Goal: Information Seeking & Learning: Learn about a topic

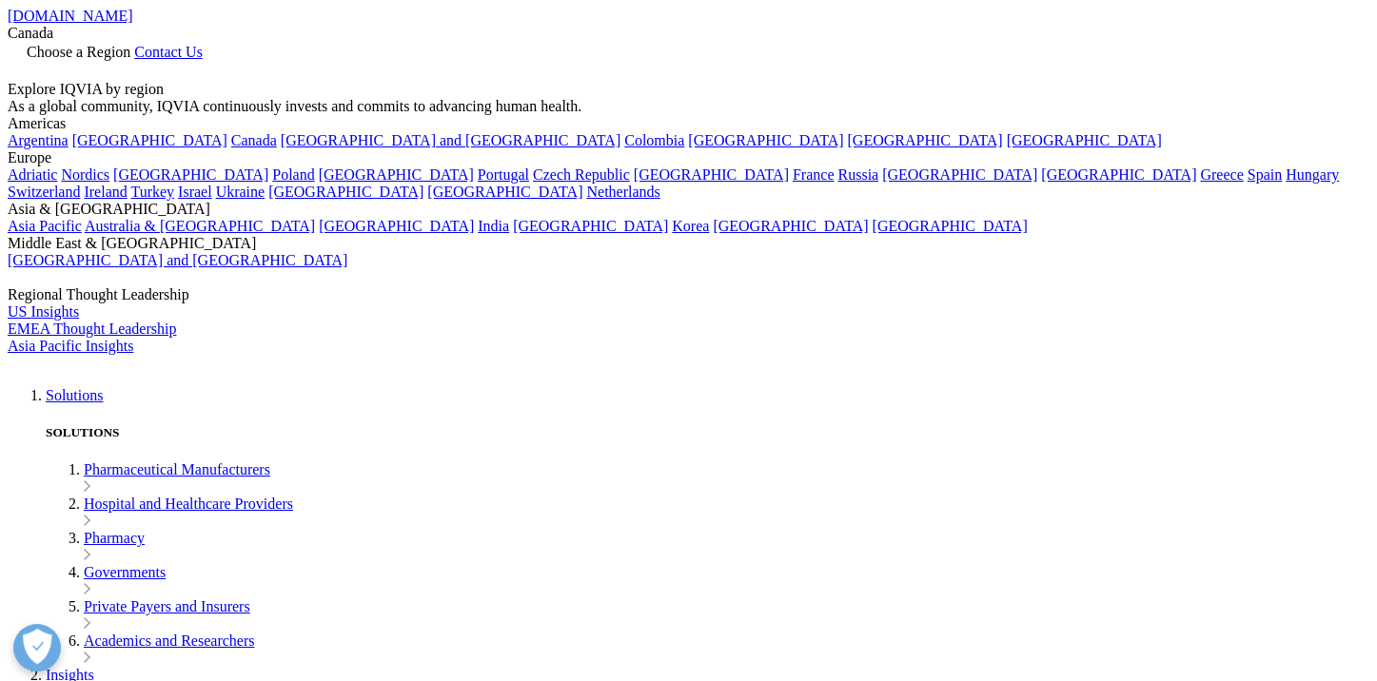
scroll to position [174, 1123]
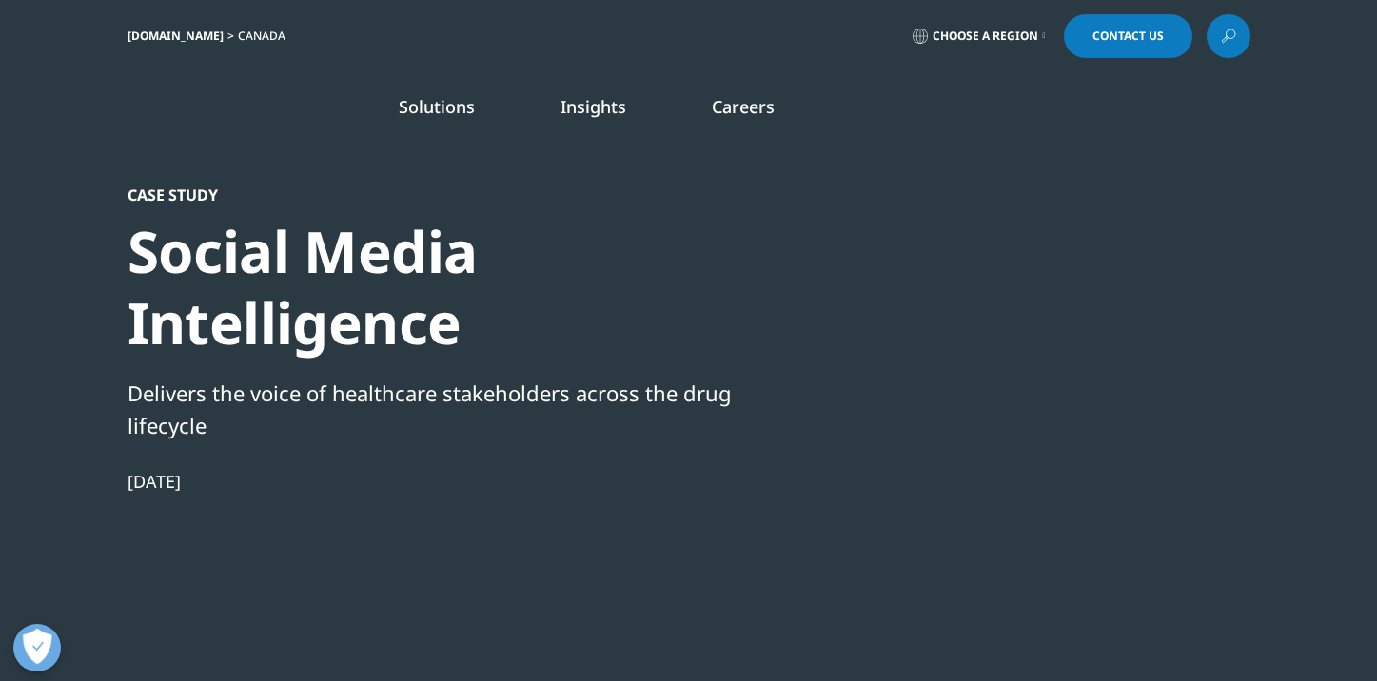
click at [457, 102] on link "Solutions" at bounding box center [437, 106] width 76 height 23
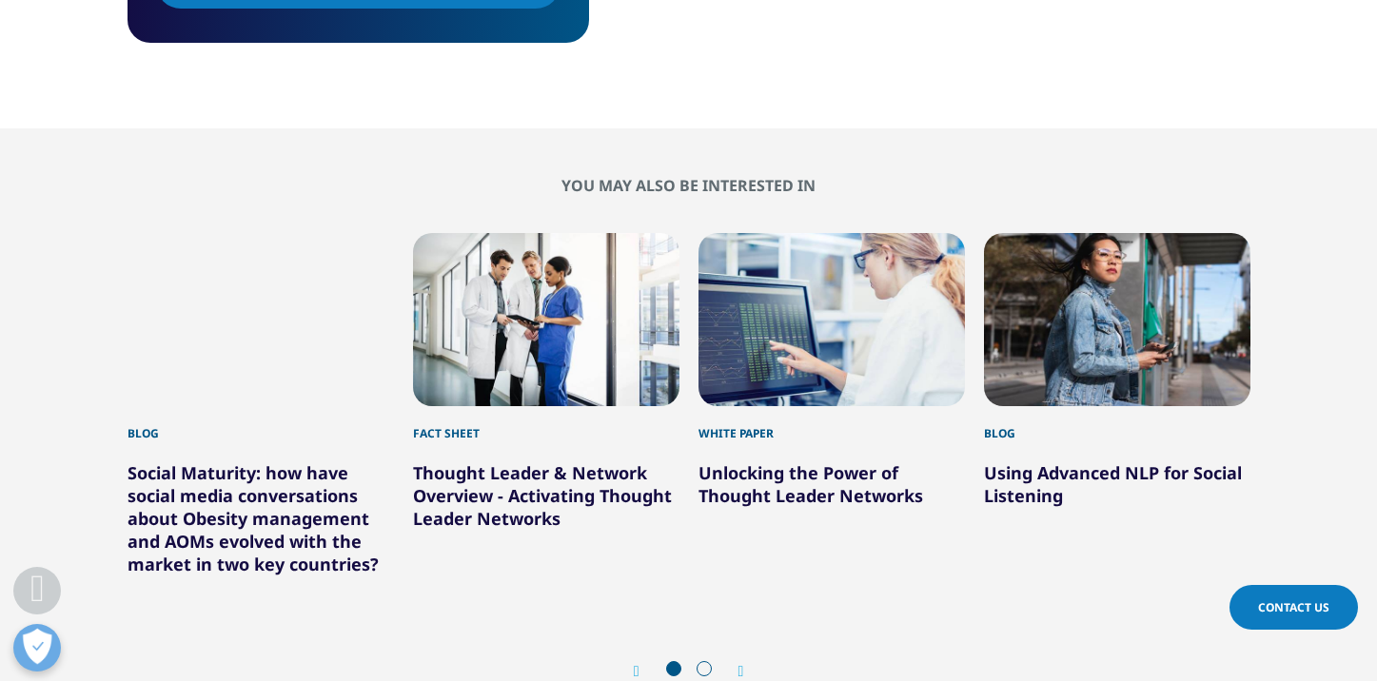
scroll to position [998, 0]
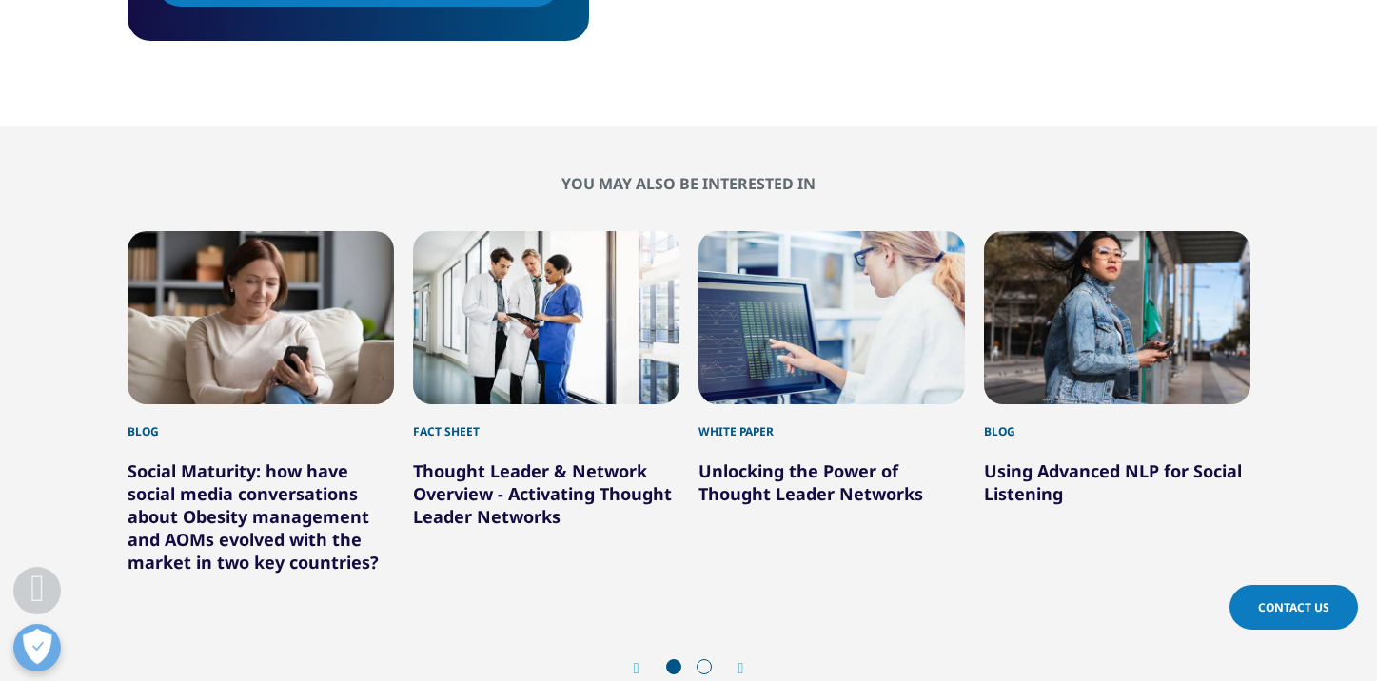
click at [202, 519] on link "Social Maturity: how have social media conversations about Obesity management a…" at bounding box center [253, 517] width 251 height 114
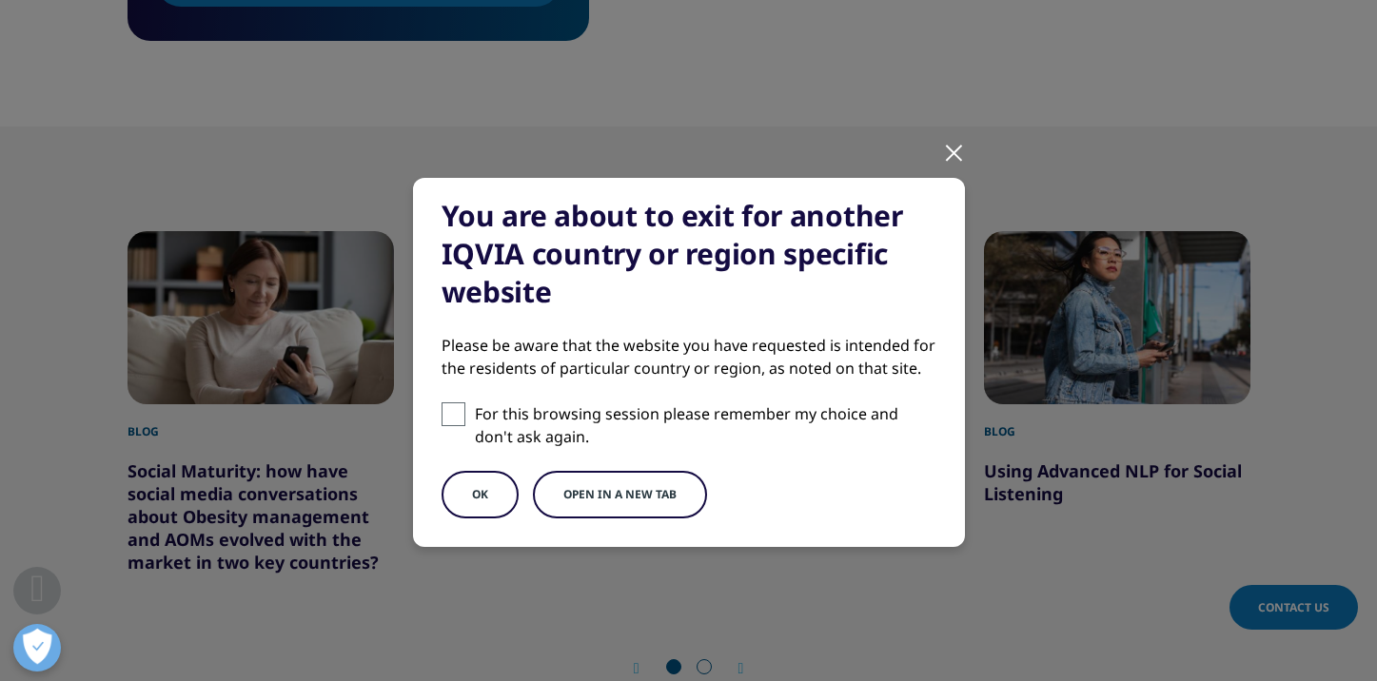
click at [464, 410] on span at bounding box center [454, 415] width 24 height 24
click at [464, 410] on input "For this browsing session please remember my choice and don't ask again." at bounding box center [454, 415] width 24 height 24
checkbox input "true"
click at [496, 497] on button "OK" at bounding box center [480, 495] width 77 height 48
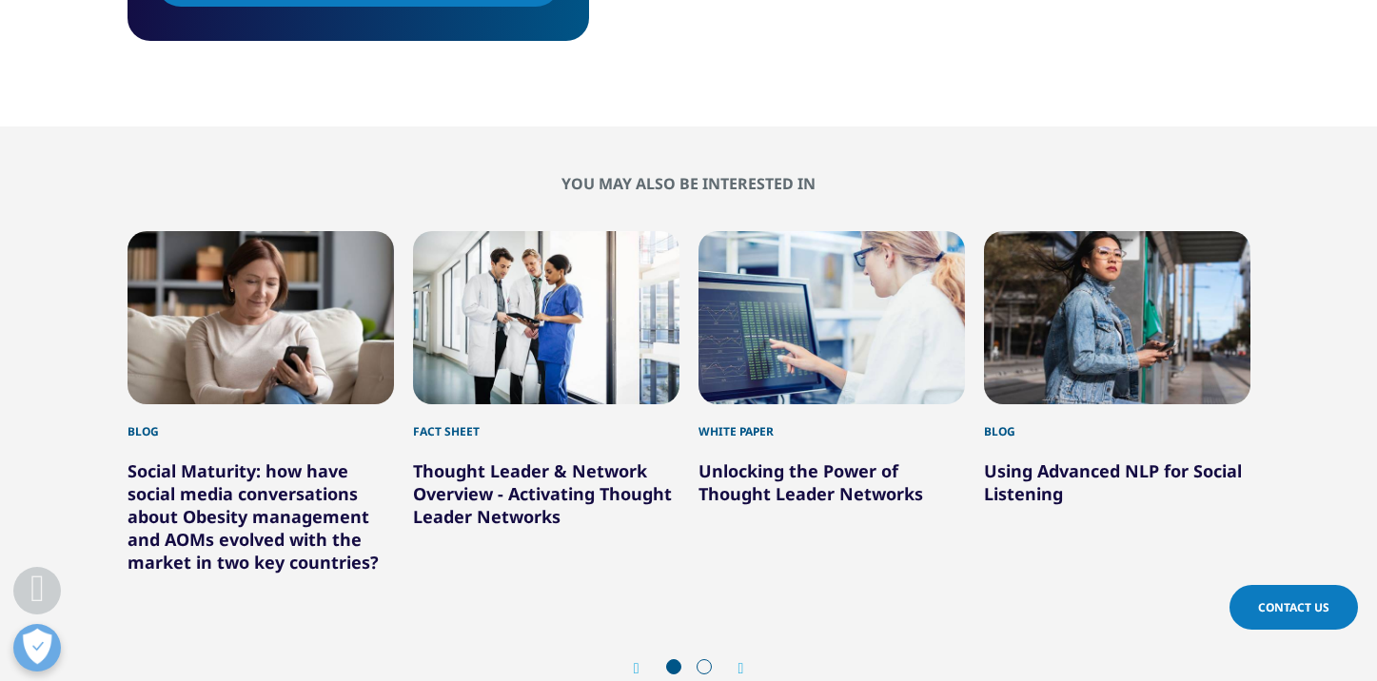
click at [227, 521] on link "Social Maturity: how have social media conversations about Obesity management a…" at bounding box center [253, 517] width 251 height 114
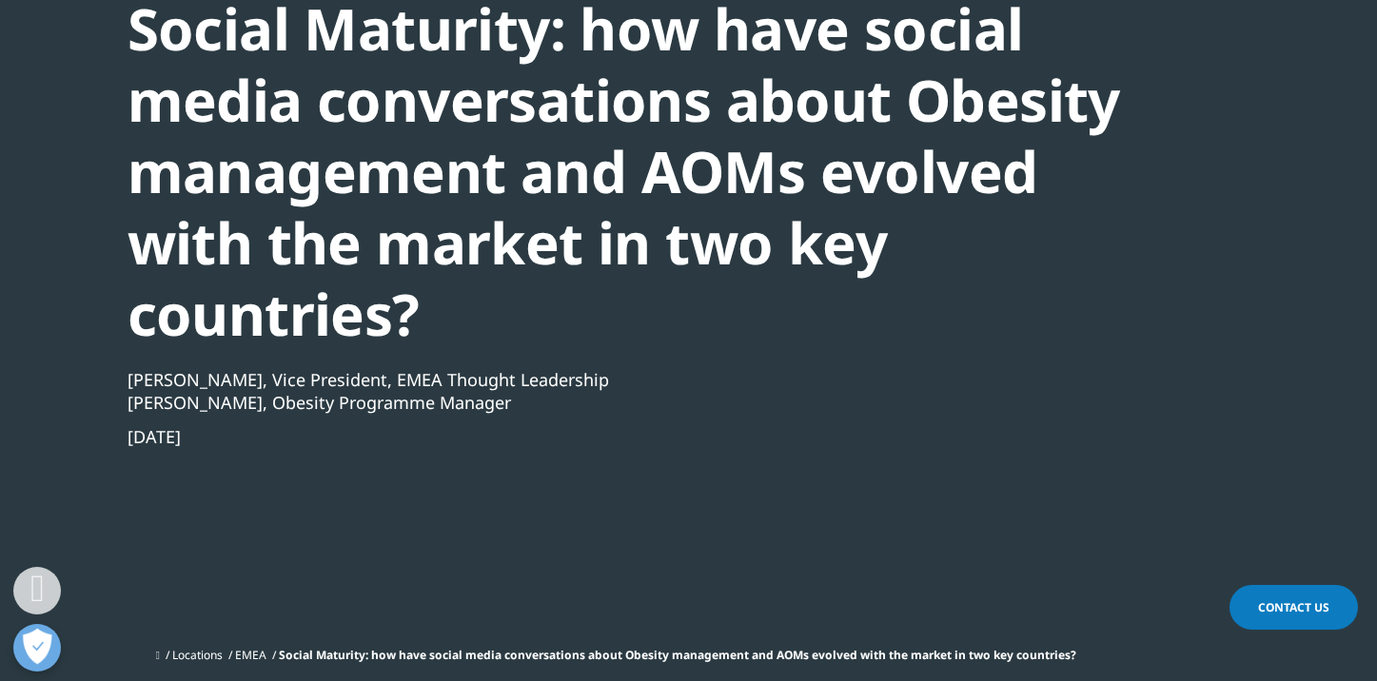
scroll to position [319, 0]
